Goal: Information Seeking & Learning: Learn about a topic

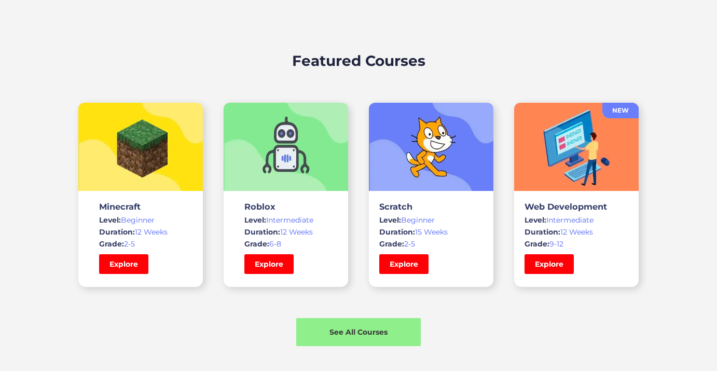
scroll to position [686, 0]
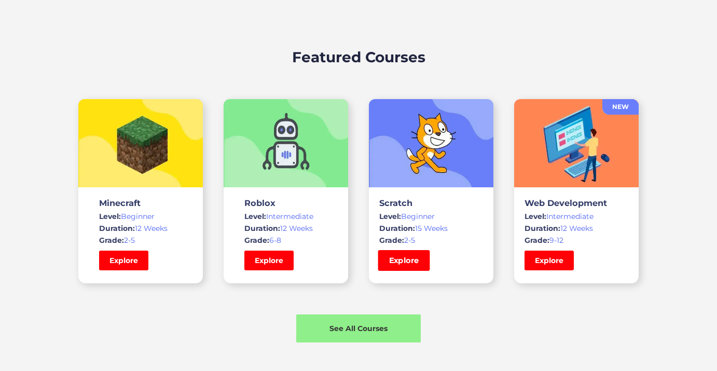
click at [405, 259] on link "Explore" at bounding box center [404, 260] width 52 height 21
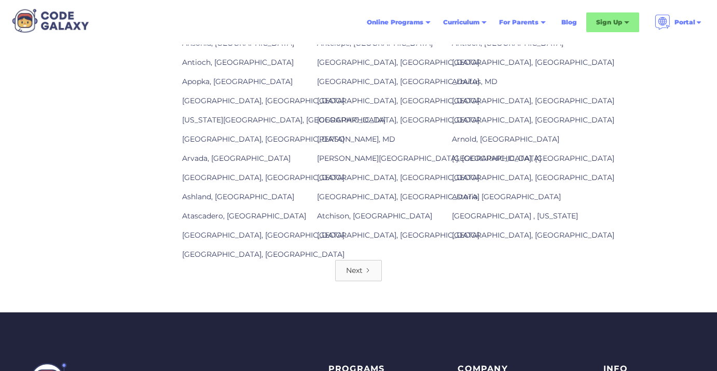
scroll to position [1361, 0]
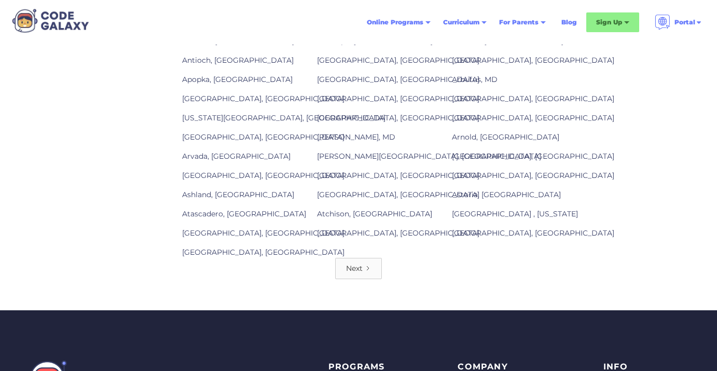
click at [364, 263] on link "Next" at bounding box center [358, 268] width 47 height 21
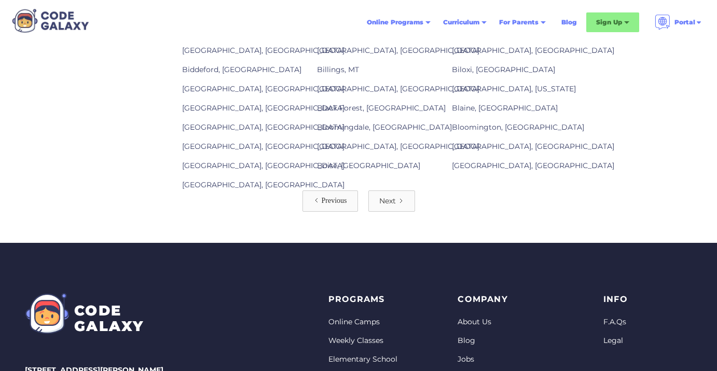
scroll to position [1526, 0]
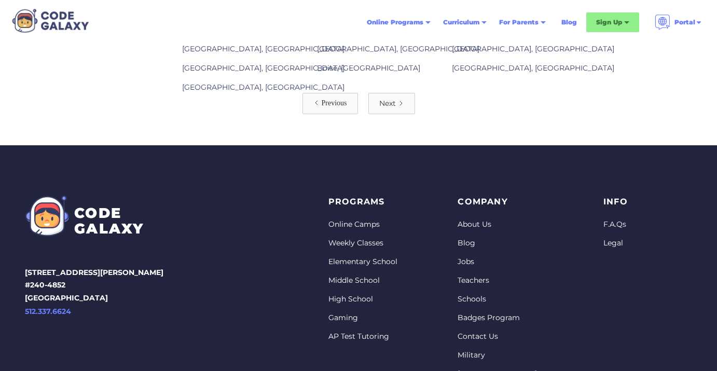
click at [389, 98] on div "Next" at bounding box center [387, 103] width 17 height 10
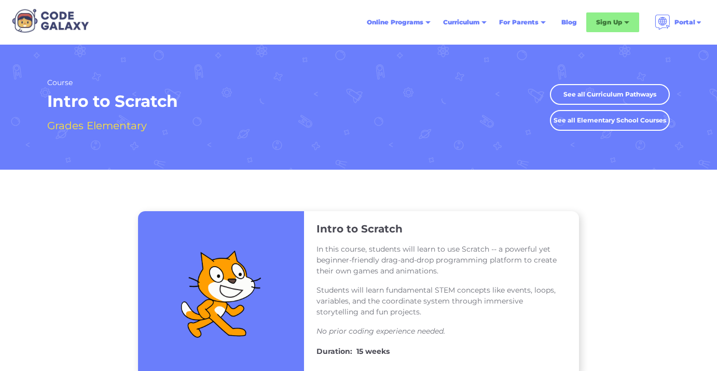
click at [71, 19] on img at bounding box center [50, 21] width 84 height 28
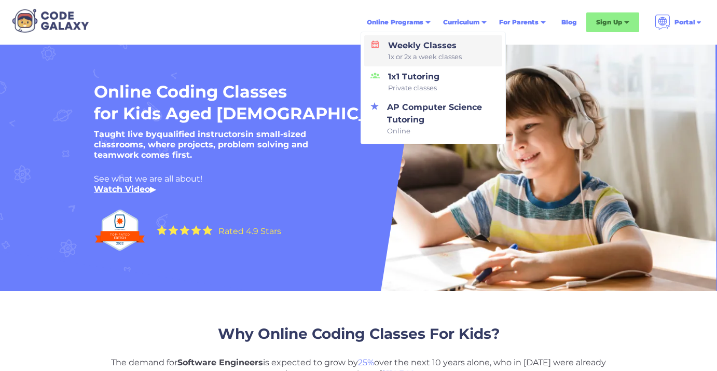
click at [393, 49] on div "Weekly Classes 1x or 2x a week classes" at bounding box center [423, 50] width 78 height 23
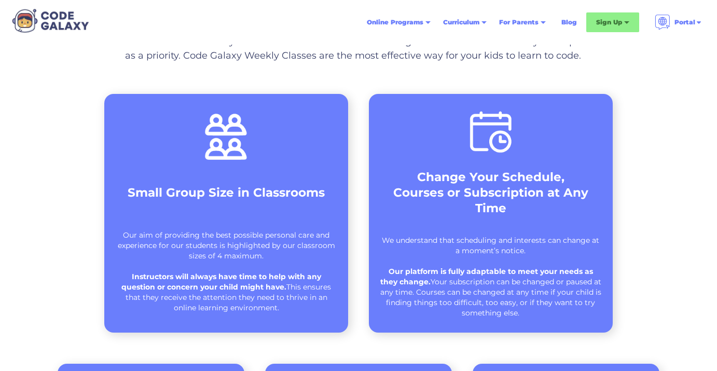
scroll to position [370, 0]
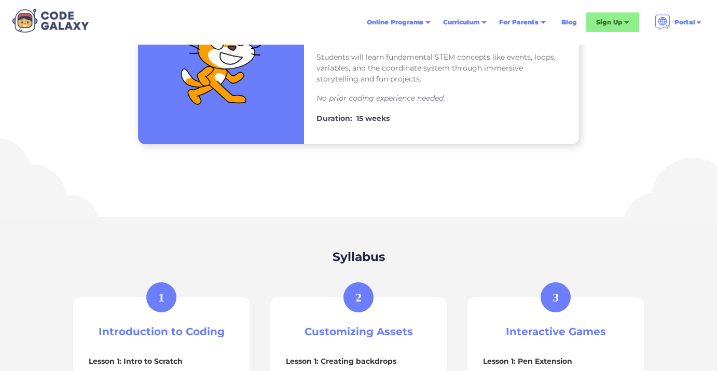
scroll to position [249, 0]
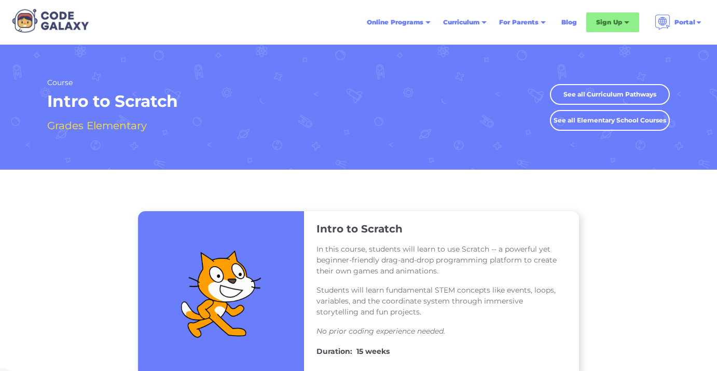
scroll to position [1526, 0]
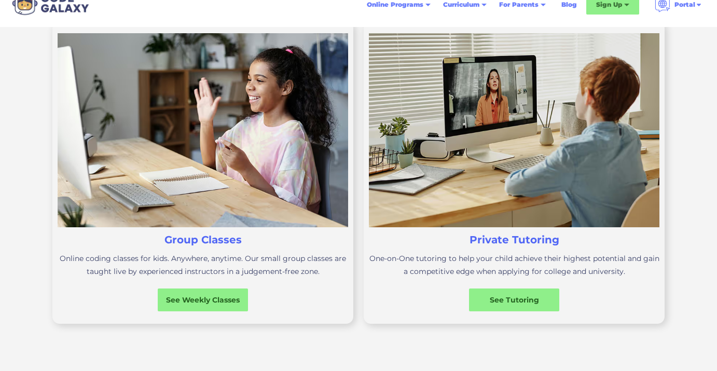
scroll to position [272, 0]
